Goal: Task Accomplishment & Management: Complete application form

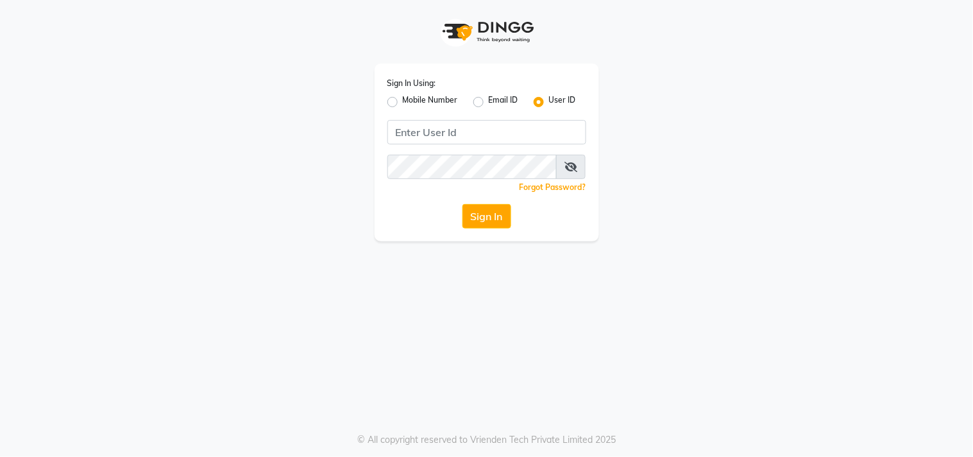
click at [403, 101] on label "Mobile Number" at bounding box center [430, 101] width 55 height 15
click at [403, 101] on input "Mobile Number" at bounding box center [407, 98] width 8 height 8
radio input "true"
radio input "false"
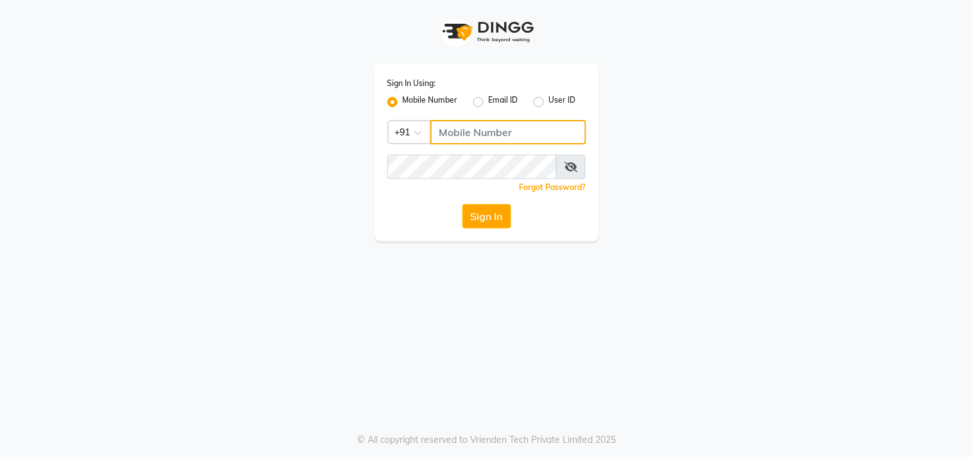
click at [464, 125] on input "Username" at bounding box center [508, 132] width 156 height 24
type input "9052699888"
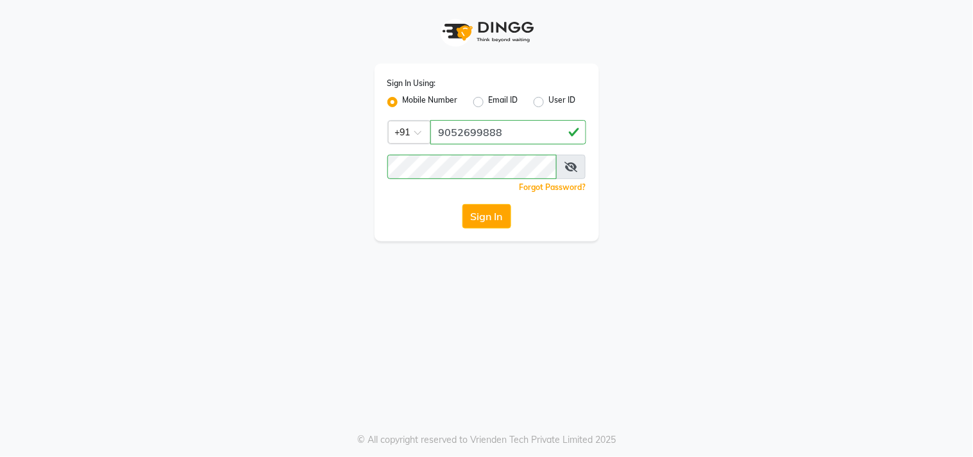
click at [468, 228] on div "Sign In Using: Mobile Number Email ID User ID Country Code × [PHONE_NUMBER] Rem…" at bounding box center [486, 152] width 224 height 178
click at [468, 226] on button "Sign In" at bounding box center [486, 216] width 49 height 24
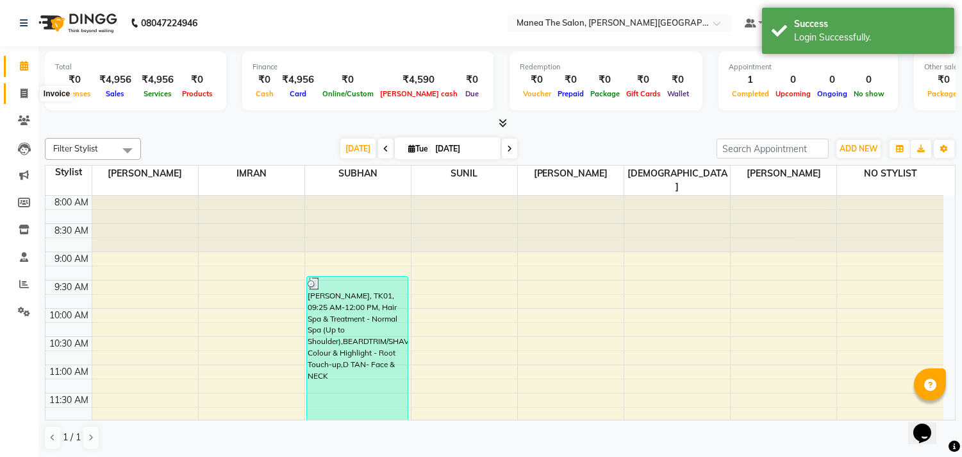
click at [26, 87] on span at bounding box center [24, 94] width 22 height 15
select select "8903"
select select "service"
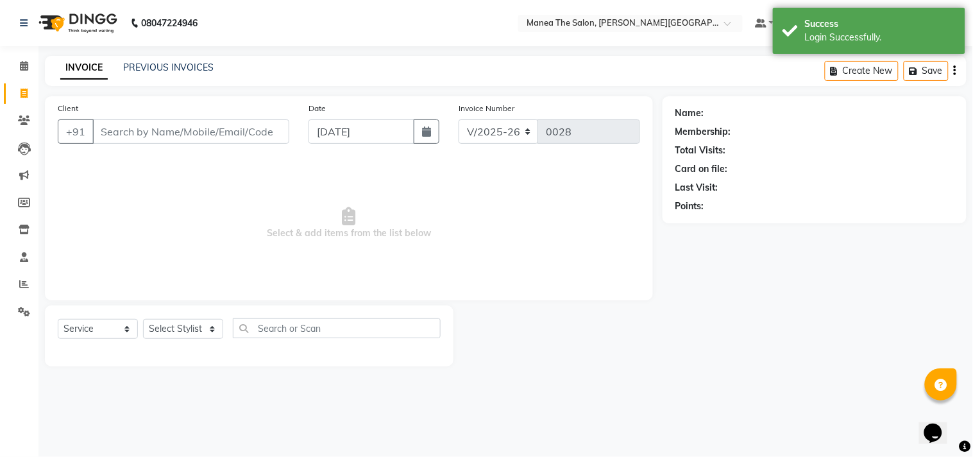
click at [159, 135] on input "Client" at bounding box center [190, 131] width 197 height 24
click at [202, 326] on select "Select Stylist [PERSON_NAME] Manager [PERSON_NAME] [PERSON_NAME] NO STYLIST [PE…" at bounding box center [183, 329] width 80 height 20
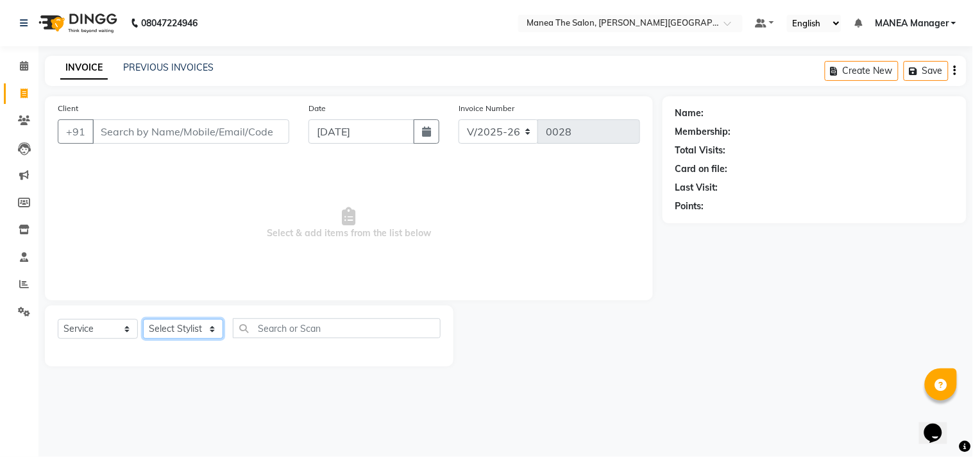
select select "90109"
click at [143, 319] on select "Select Stylist [PERSON_NAME] Manager [PERSON_NAME] [PERSON_NAME] NO STYLIST [PE…" at bounding box center [183, 329] width 80 height 20
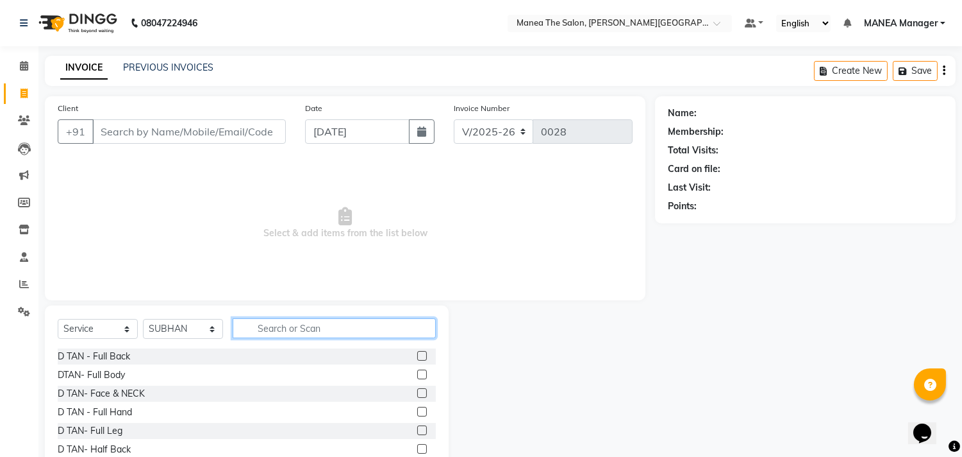
click at [372, 334] on input "text" at bounding box center [334, 328] width 203 height 20
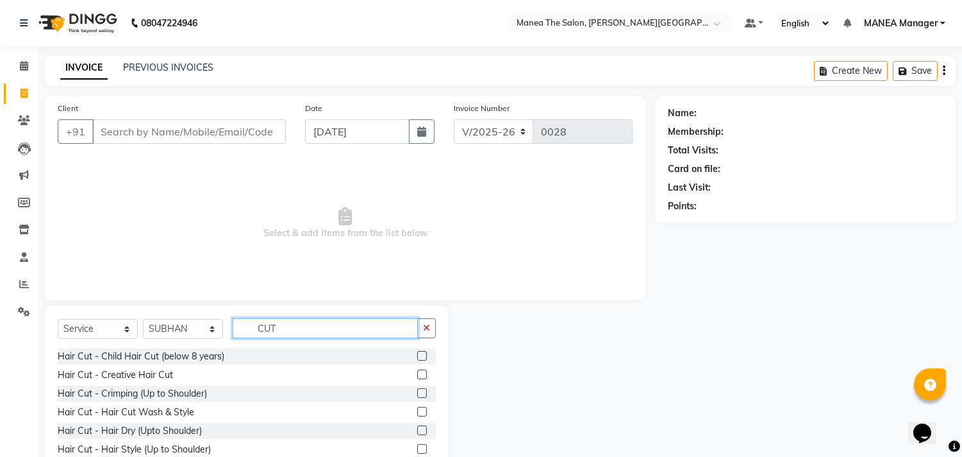
type input "CUT"
click at [417, 373] on label at bounding box center [422, 374] width 10 height 10
click at [417, 373] on input "checkbox" at bounding box center [421, 375] width 8 height 8
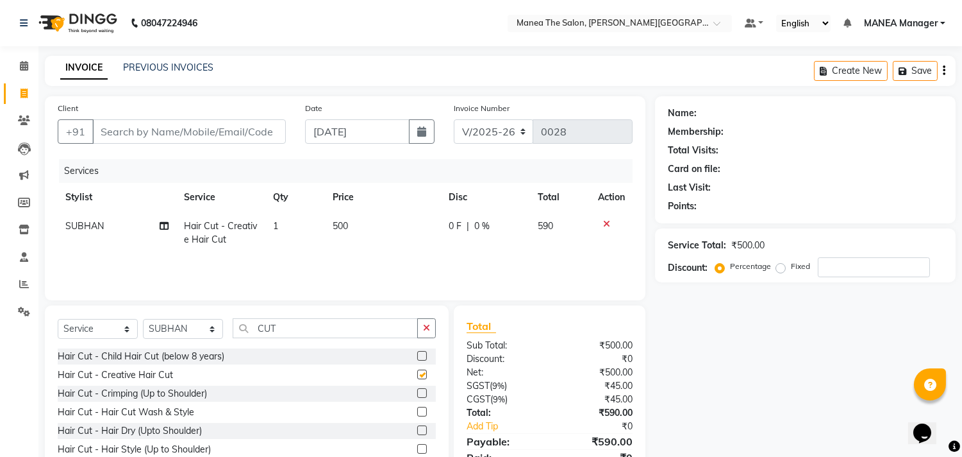
checkbox input "false"
click at [362, 222] on td "500" at bounding box center [383, 233] width 116 height 42
select select "90109"
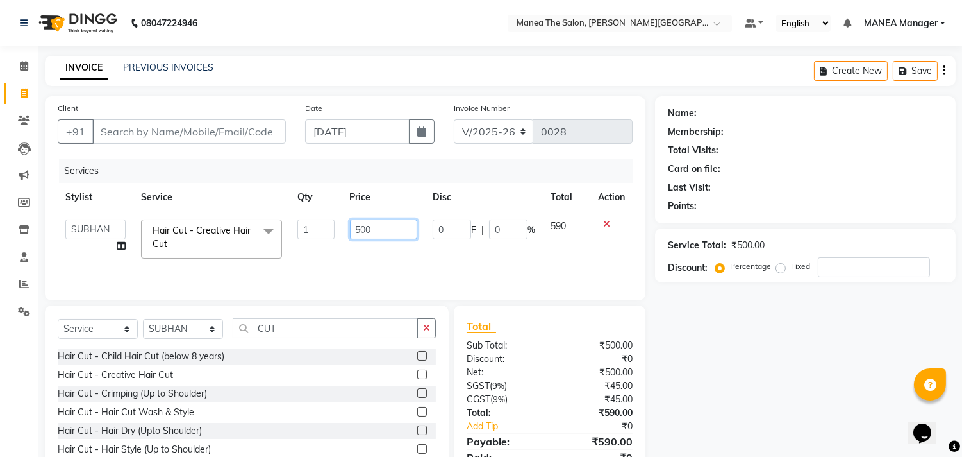
click at [378, 222] on input "500" at bounding box center [383, 229] width 67 height 20
type input "5"
type input "354"
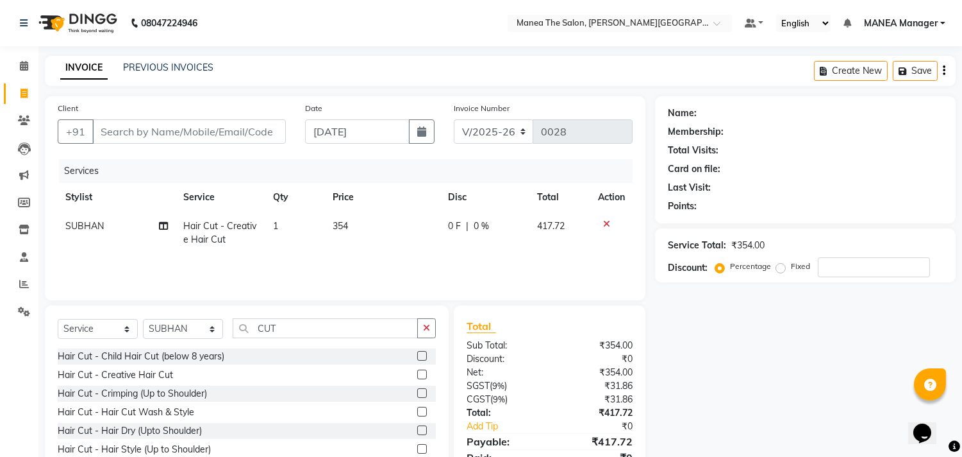
click at [421, 261] on div "Services Stylist Service Qty Price Disc Total Action SUBHAN Hair Cut - Creative…" at bounding box center [345, 223] width 575 height 128
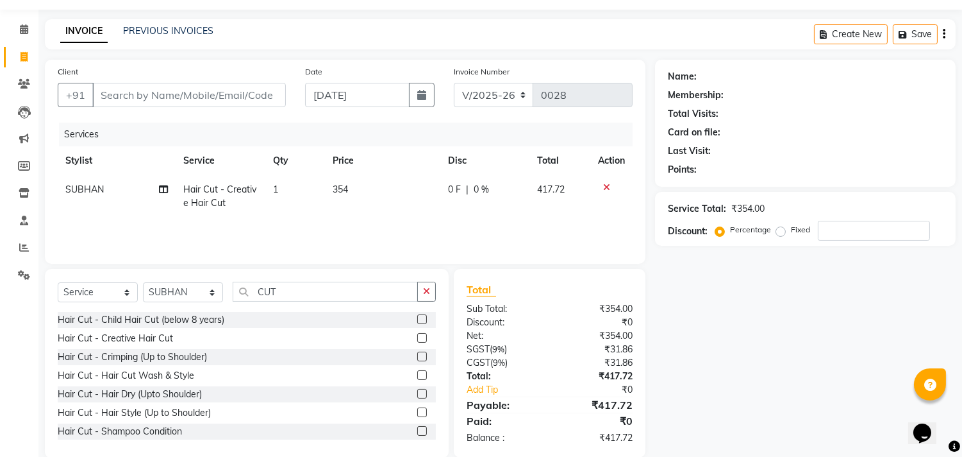
scroll to position [56, 0]
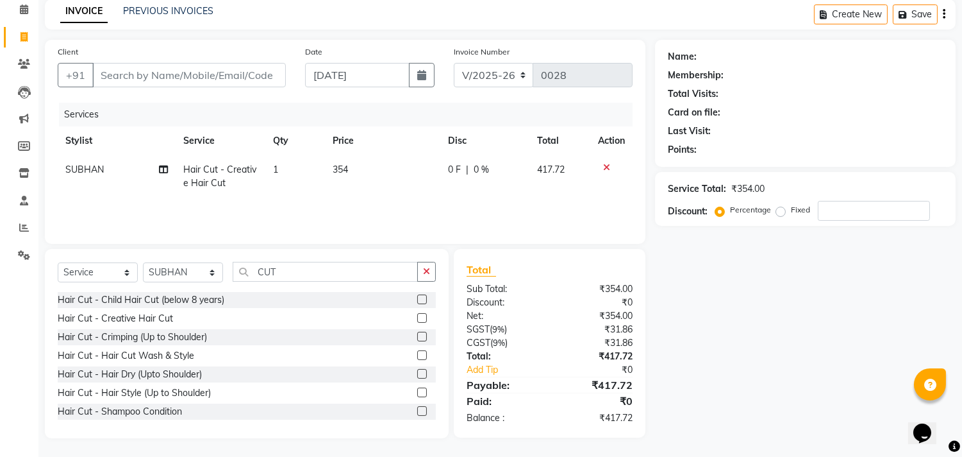
click at [362, 169] on td "354" at bounding box center [383, 176] width 116 height 42
select select "90109"
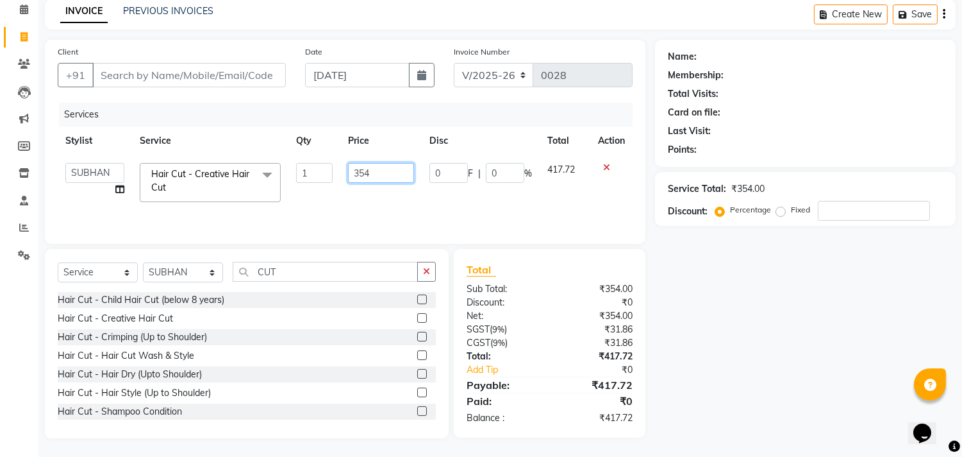
click at [379, 167] on input "354" at bounding box center [381, 173] width 66 height 20
type input "3"
type input "300"
click at [398, 192] on td "300" at bounding box center [380, 182] width 81 height 54
select select "90109"
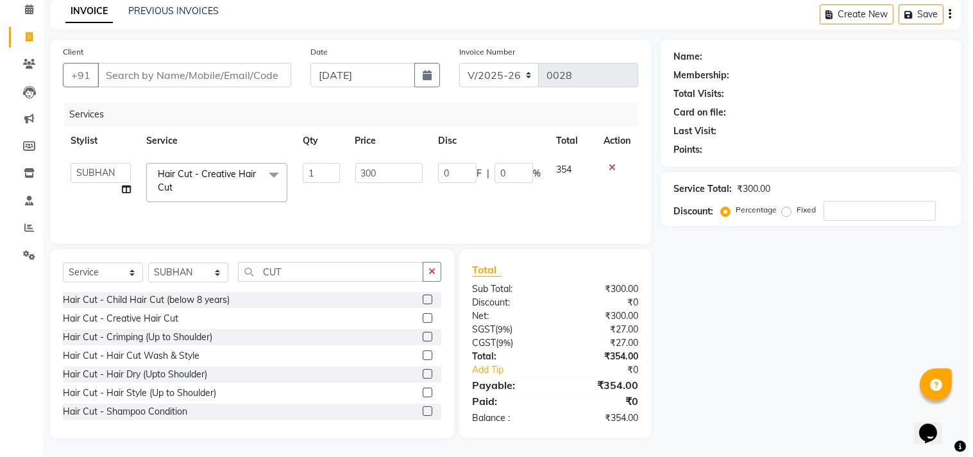
scroll to position [0, 0]
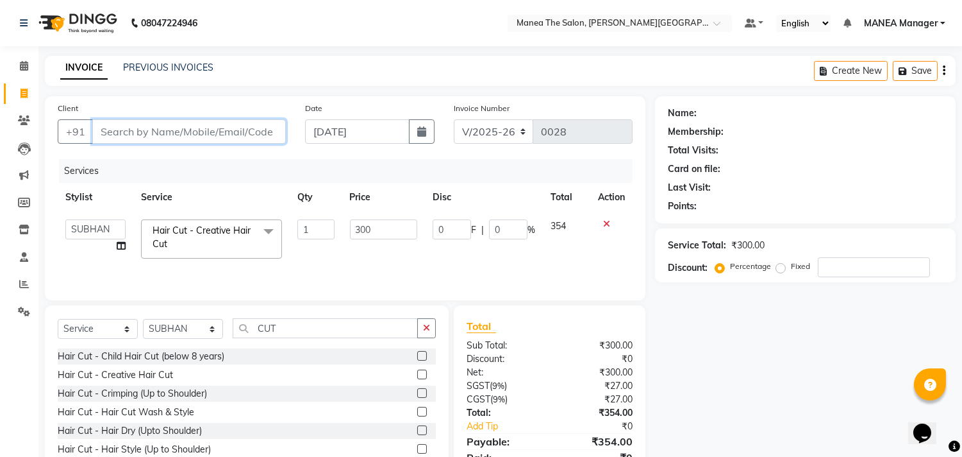
click at [254, 126] on input "Client" at bounding box center [189, 131] width 194 height 24
click at [158, 126] on input "Client" at bounding box center [189, 131] width 194 height 24
click at [162, 130] on input "Client" at bounding box center [189, 131] width 194 height 24
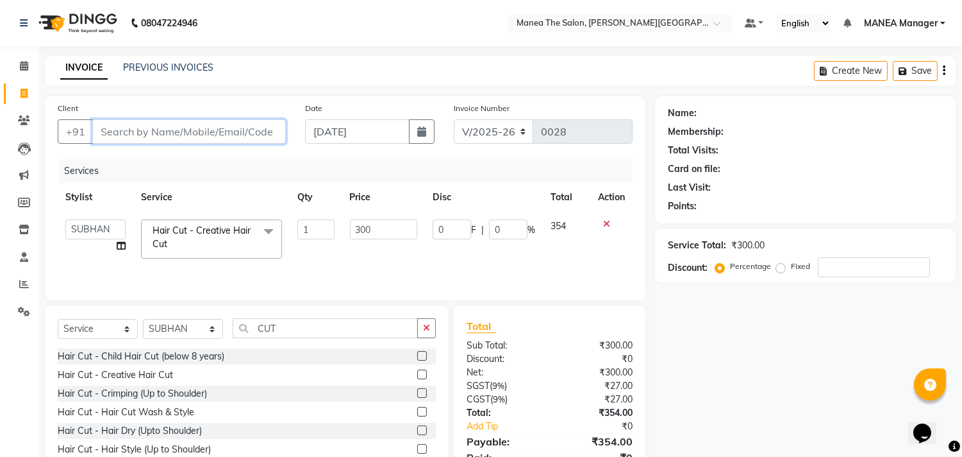
click at [271, 125] on input "Client" at bounding box center [189, 131] width 194 height 24
click at [271, 126] on input "Client" at bounding box center [189, 131] width 194 height 24
click at [251, 135] on input "Client" at bounding box center [189, 131] width 194 height 24
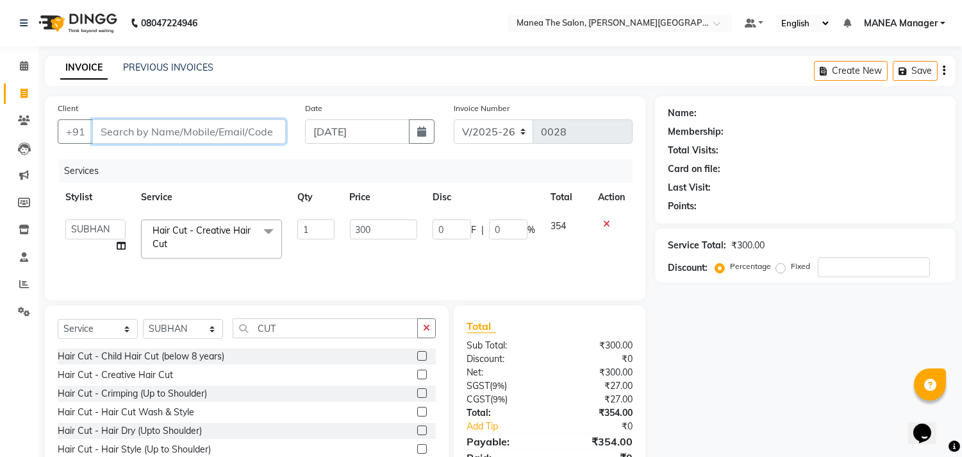
click at [138, 126] on input "Client" at bounding box center [189, 131] width 194 height 24
click at [214, 126] on input "Client" at bounding box center [189, 131] width 194 height 24
click at [214, 128] on input "Client" at bounding box center [189, 131] width 194 height 24
click at [214, 129] on input "Client" at bounding box center [189, 131] width 194 height 24
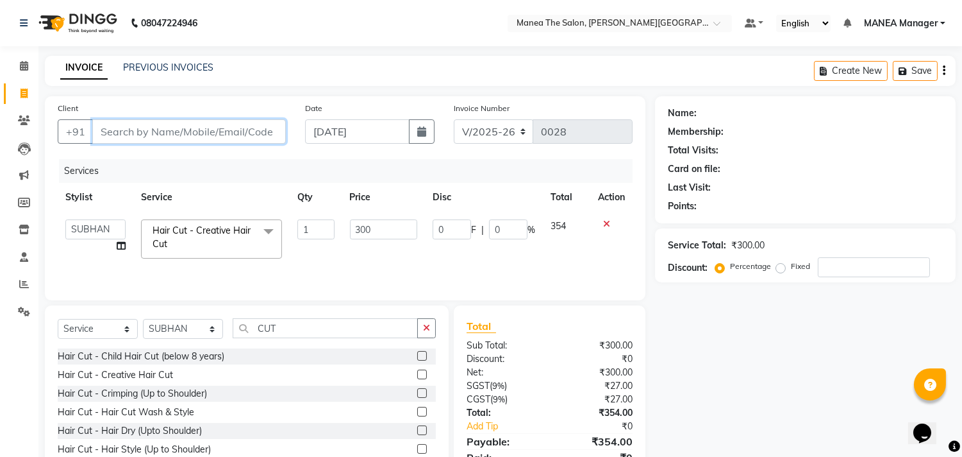
click at [214, 129] on input "Client" at bounding box center [189, 131] width 194 height 24
click at [240, 124] on input "Client" at bounding box center [189, 131] width 194 height 24
type input "9"
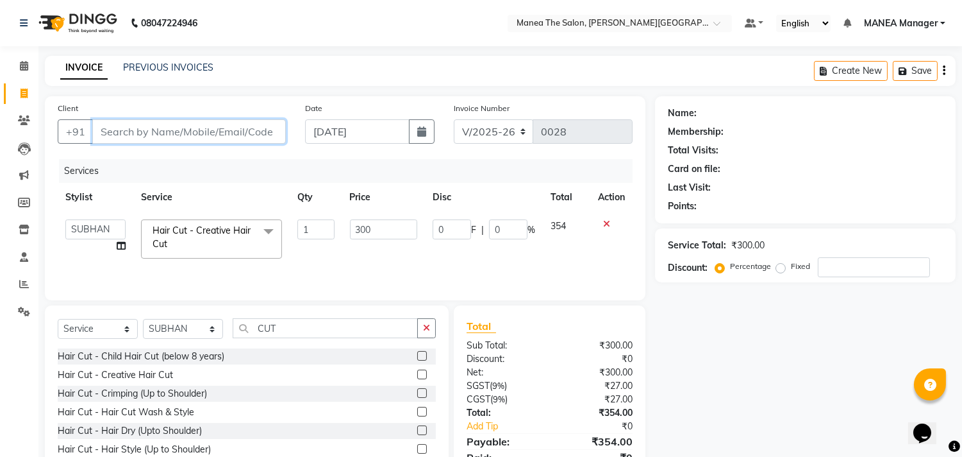
type input "0"
type input "90526999888"
click at [240, 125] on span "Add Client" at bounding box center [253, 131] width 51 height 13
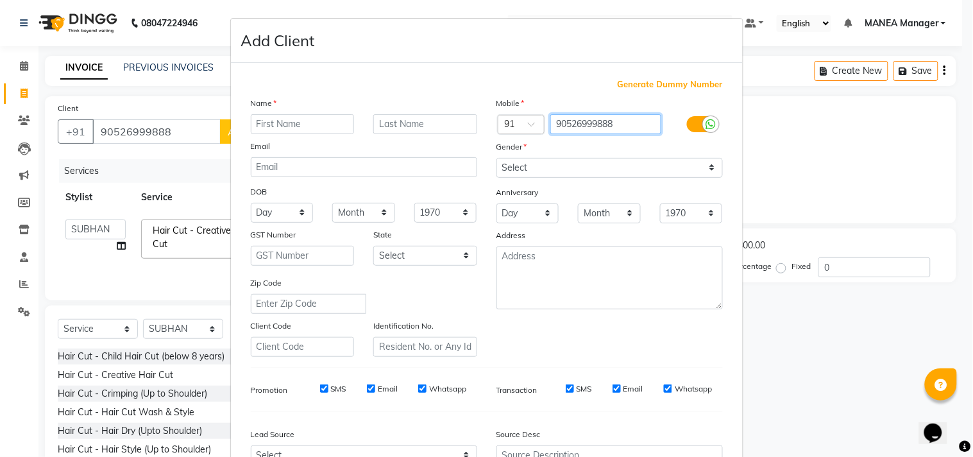
click at [617, 131] on input "90526999888" at bounding box center [605, 124] width 111 height 20
click at [298, 130] on input "text" at bounding box center [303, 124] width 104 height 20
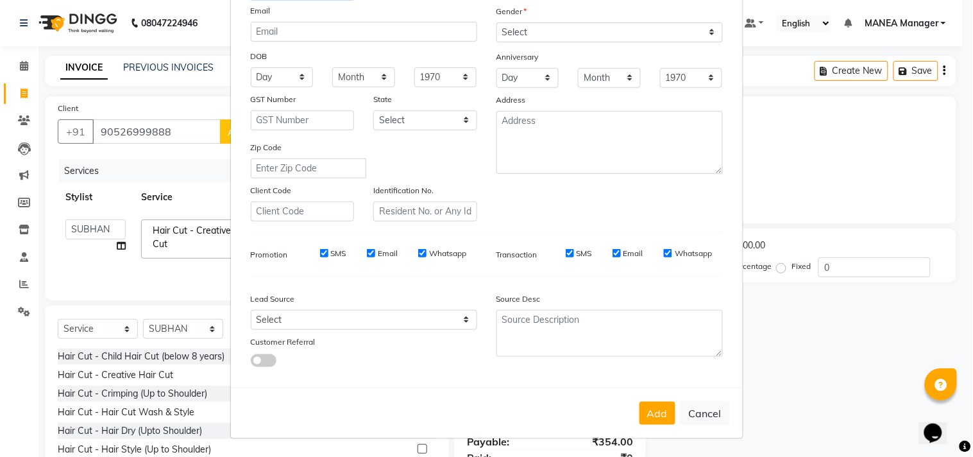
scroll to position [136, 0]
type input "SIR"
click at [549, 28] on select "Select [DEMOGRAPHIC_DATA] [DEMOGRAPHIC_DATA] Other Prefer Not To Say" at bounding box center [609, 32] width 226 height 20
select select "[DEMOGRAPHIC_DATA]"
click at [496, 22] on select "Select [DEMOGRAPHIC_DATA] [DEMOGRAPHIC_DATA] Other Prefer Not To Say" at bounding box center [609, 32] width 226 height 20
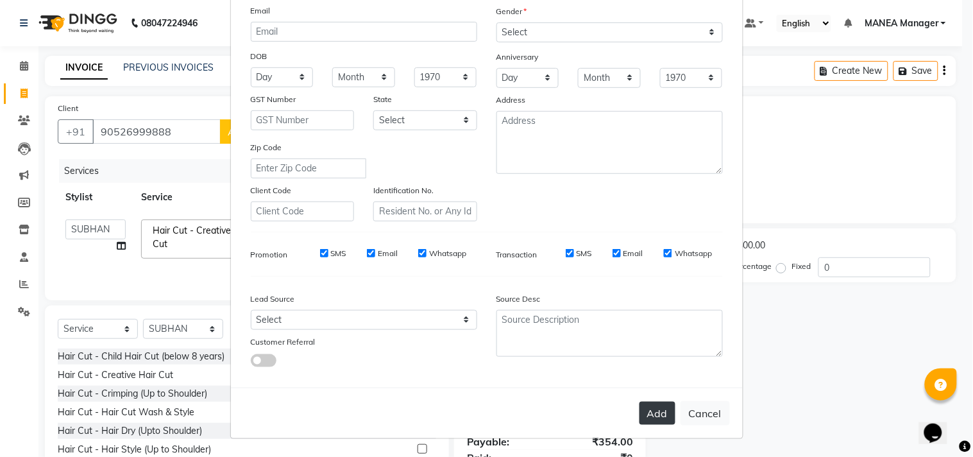
click at [648, 420] on button "Add" at bounding box center [657, 412] width 36 height 23
select select
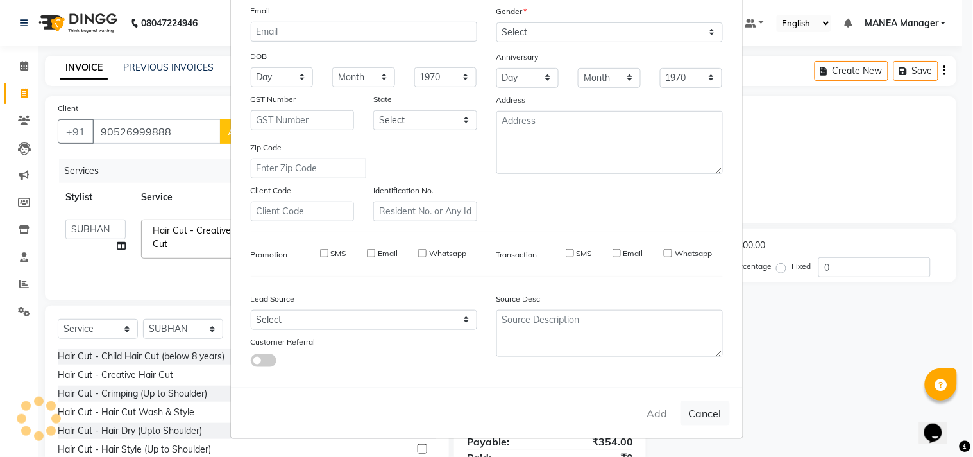
select select
checkbox input "false"
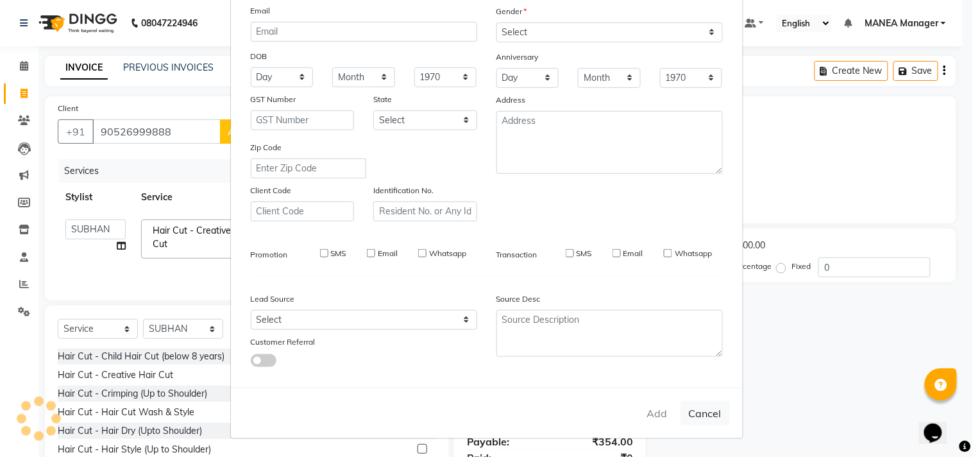
checkbox input "false"
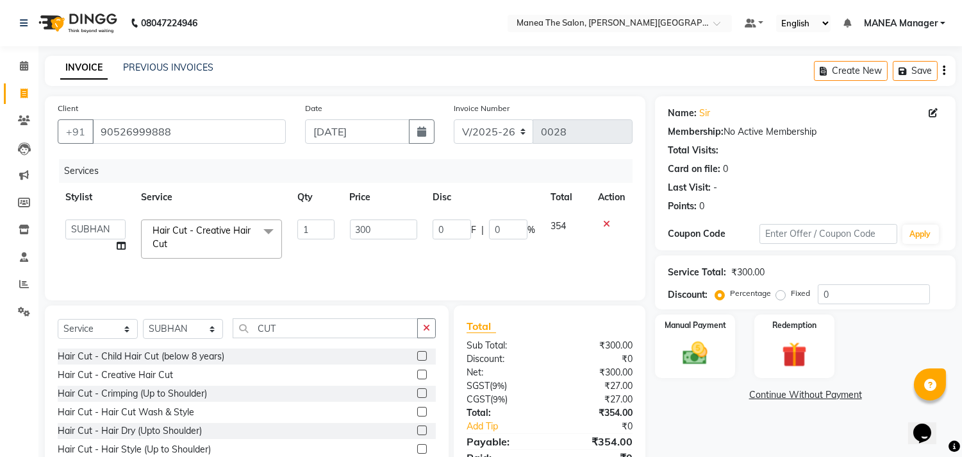
scroll to position [56, 0]
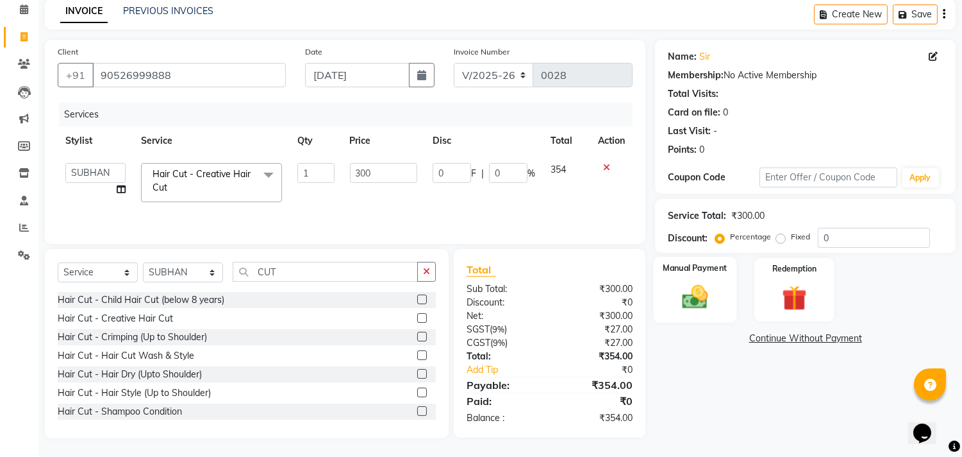
click at [713, 298] on img at bounding box center [696, 297] width 42 height 30
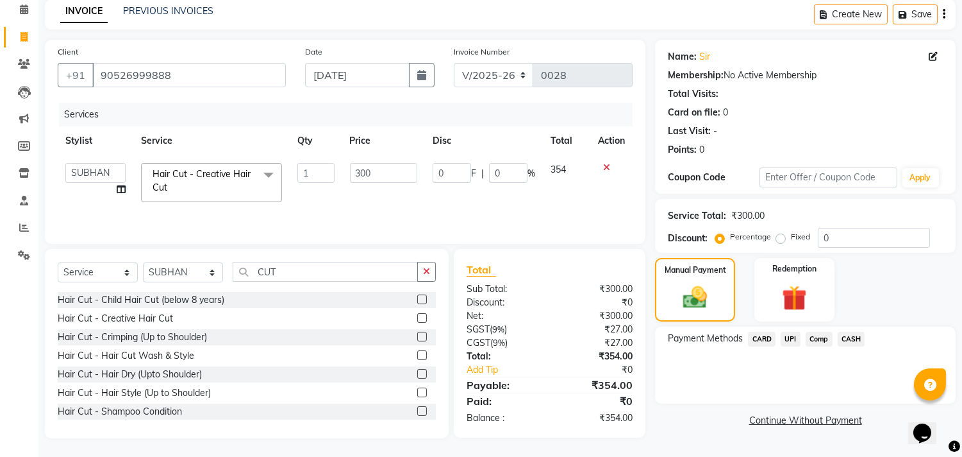
click at [845, 336] on span "CASH" at bounding box center [852, 338] width 28 height 15
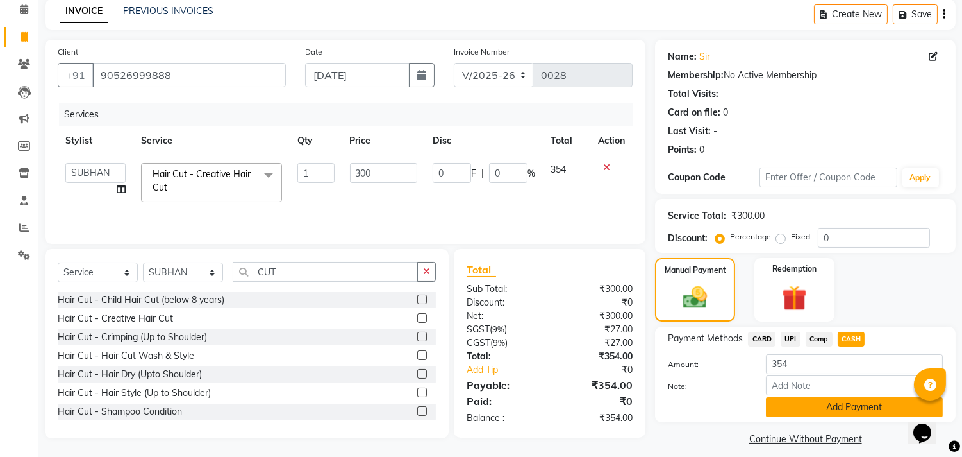
click at [811, 408] on button "Add Payment" at bounding box center [854, 407] width 177 height 20
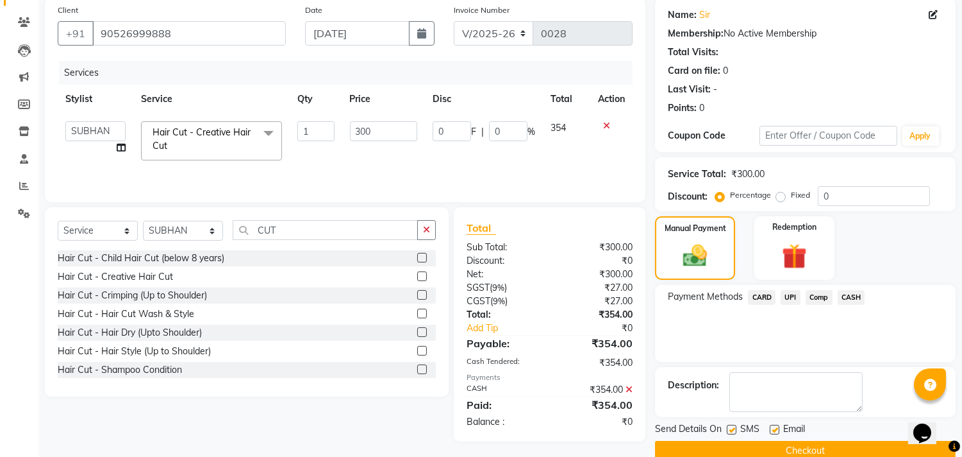
scroll to position [120, 0]
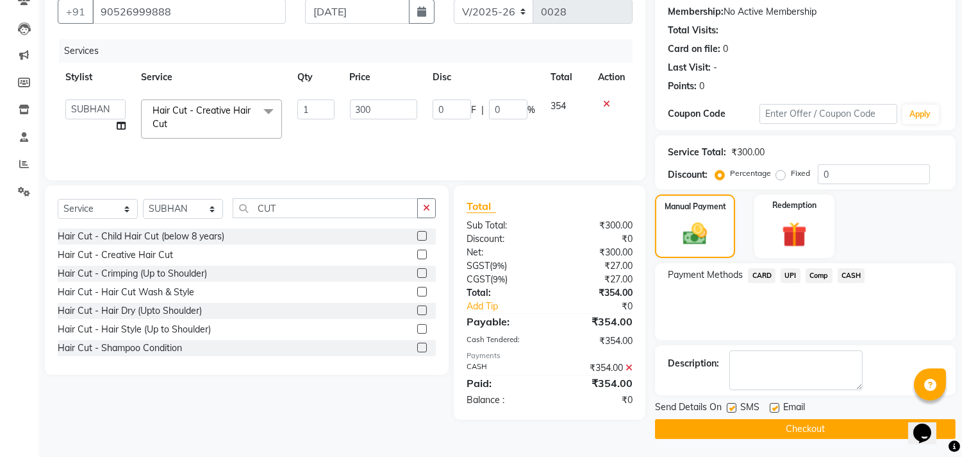
click at [774, 433] on button "Checkout" at bounding box center [805, 429] width 301 height 20
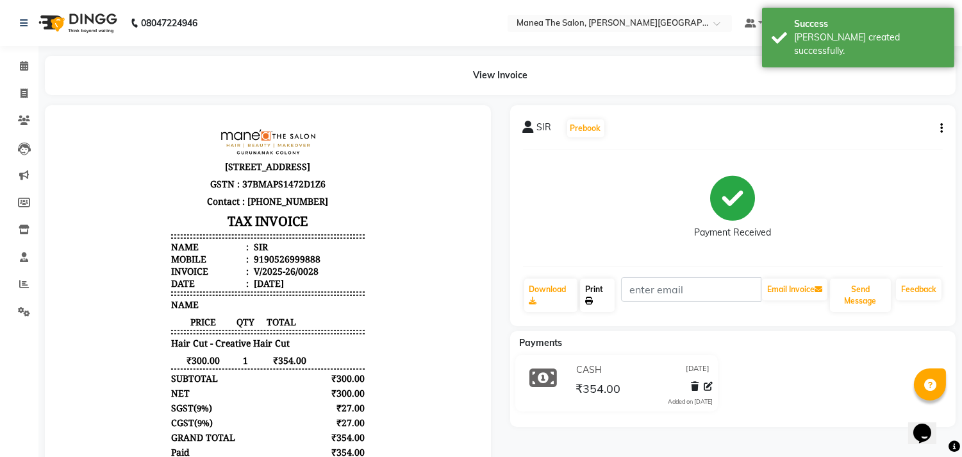
click at [589, 281] on link "Print" at bounding box center [597, 294] width 35 height 33
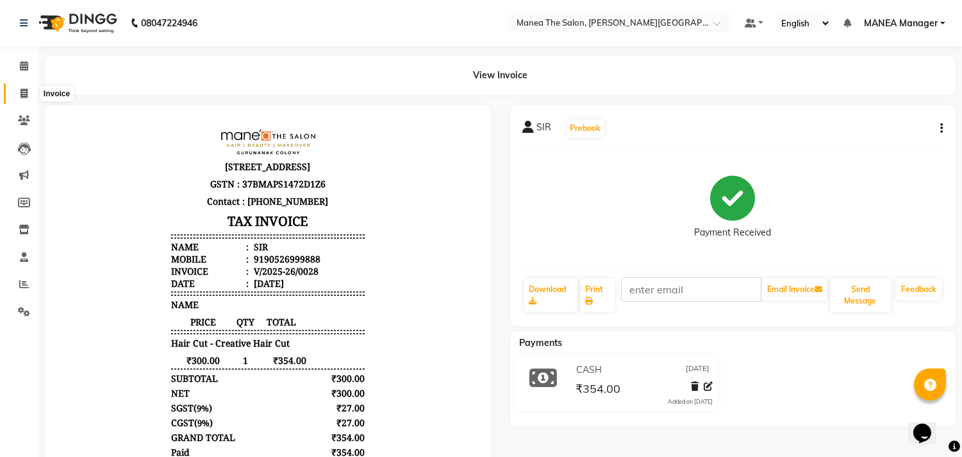
click at [24, 90] on icon at bounding box center [24, 93] width 7 height 10
select select "service"
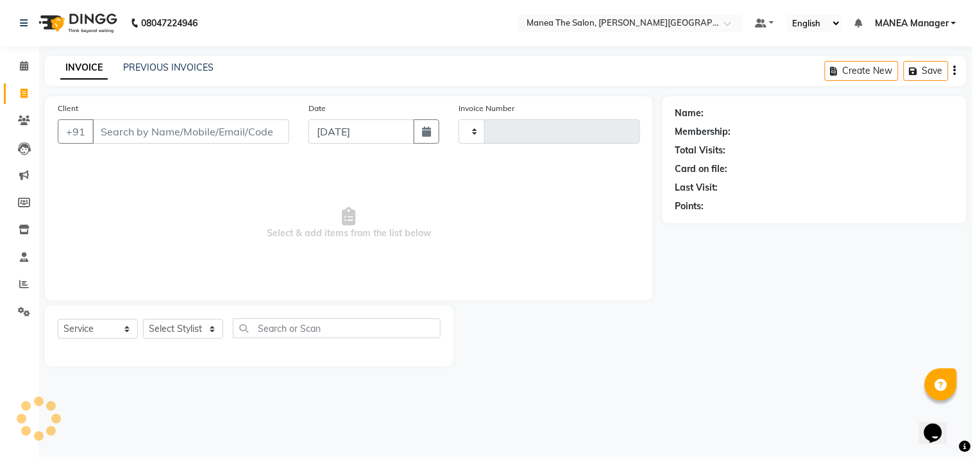
type input "0029"
select select "8903"
